Goal: Entertainment & Leisure: Consume media (video, audio)

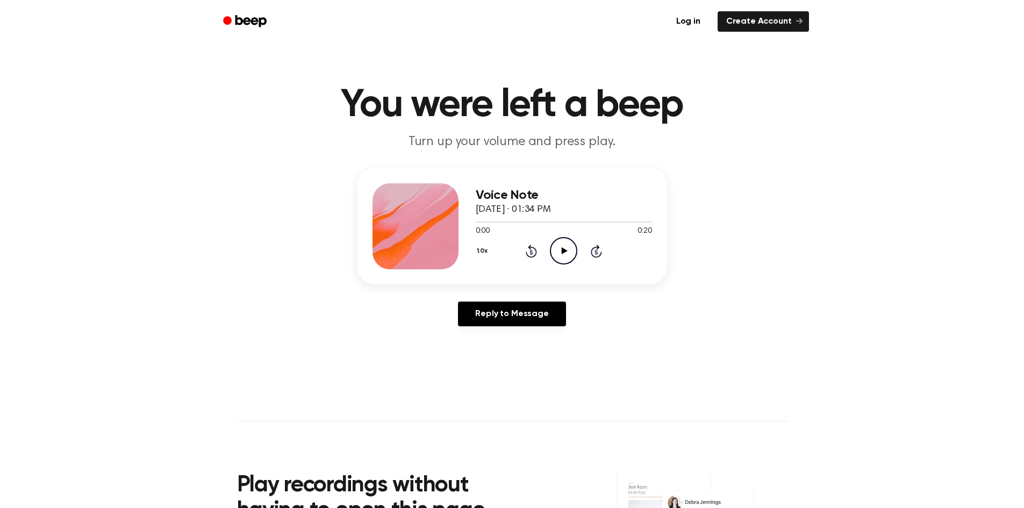
click at [568, 252] on icon "Play Audio" at bounding box center [563, 250] width 27 height 27
click at [571, 246] on icon "Play Audio" at bounding box center [563, 250] width 27 height 27
click at [562, 235] on div "0:00 0:21" at bounding box center [564, 231] width 176 height 11
click at [561, 247] on icon "Play Audio" at bounding box center [563, 250] width 27 height 27
click at [562, 253] on icon at bounding box center [565, 250] width 6 height 7
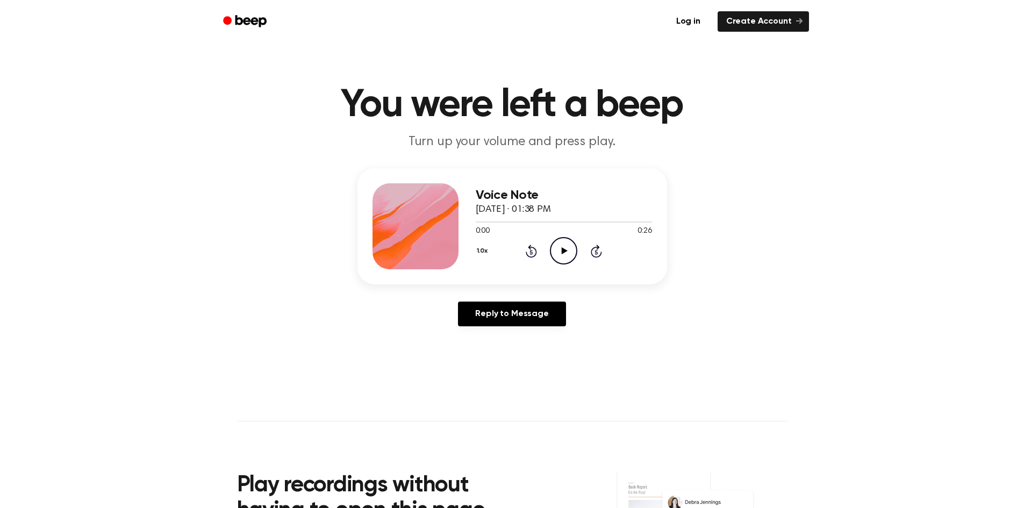
click at [570, 251] on icon "Play Audio" at bounding box center [563, 250] width 27 height 27
